Goal: Navigation & Orientation: Find specific page/section

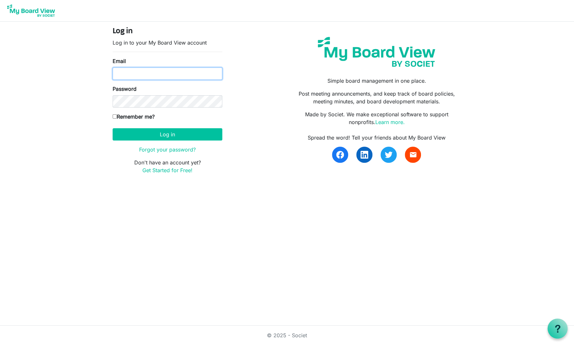
click at [136, 76] on input "Email" at bounding box center [168, 74] width 110 height 12
type input "obermanbrett@gmail.com"
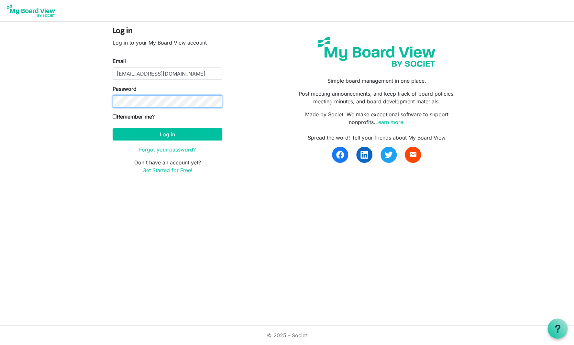
click at [113, 128] on button "Log in" at bounding box center [168, 134] width 110 height 12
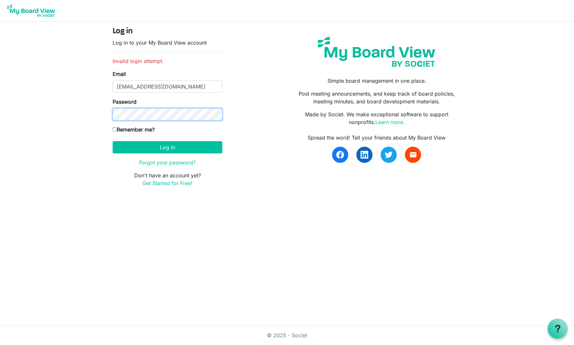
click at [113, 141] on button "Log in" at bounding box center [168, 147] width 110 height 12
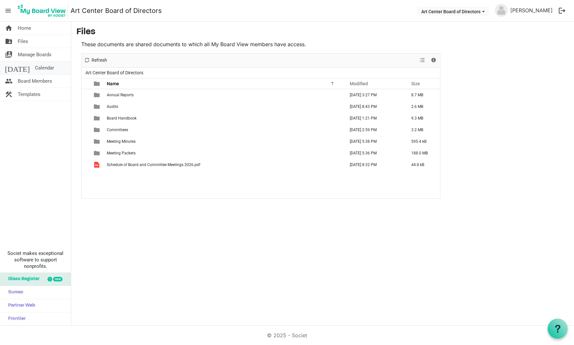
click at [35, 68] on span "Calendar" at bounding box center [44, 67] width 19 height 13
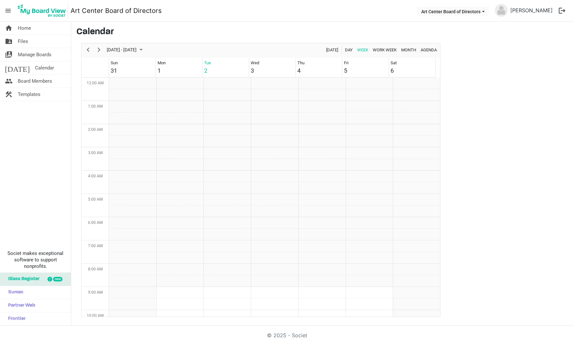
scroll to position [210, 0]
click at [406, 50] on span "Month" at bounding box center [408, 50] width 16 height 8
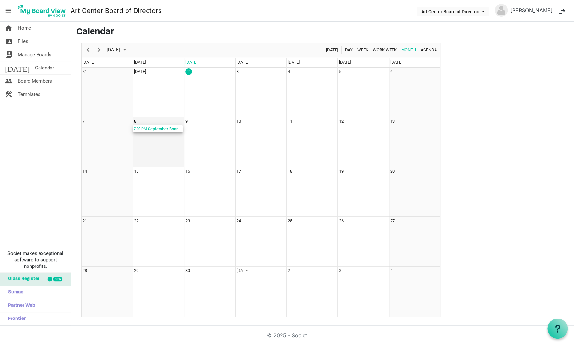
click at [155, 130] on div "September Board Meeting; VACNJ" at bounding box center [164, 129] width 35 height 7
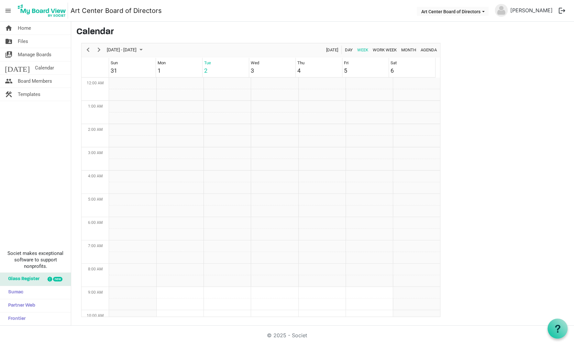
scroll to position [210, 0]
